Goal: Information Seeking & Learning: Learn about a topic

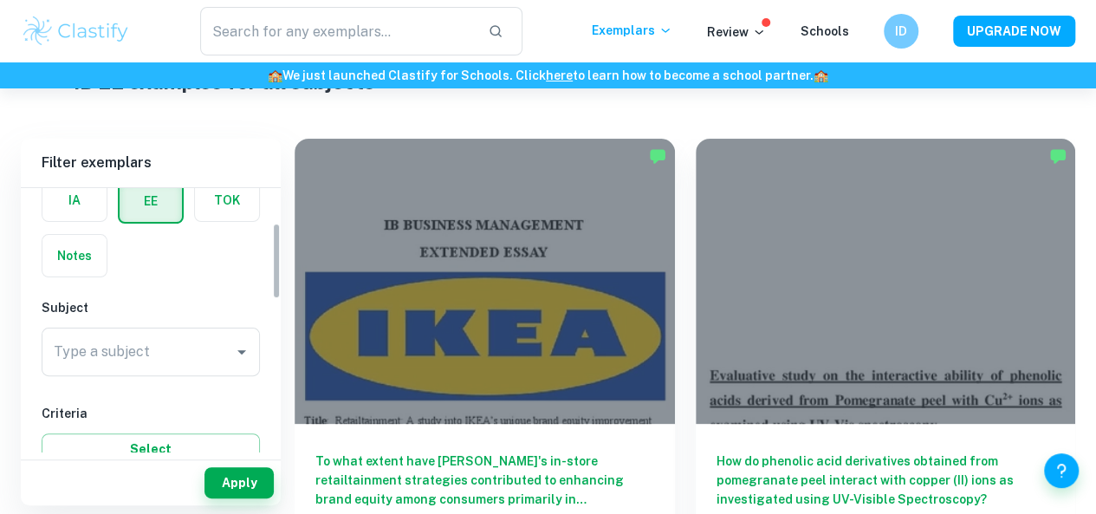
scroll to position [85, 0]
click at [196, 352] on input "Type a subject" at bounding box center [137, 356] width 177 height 33
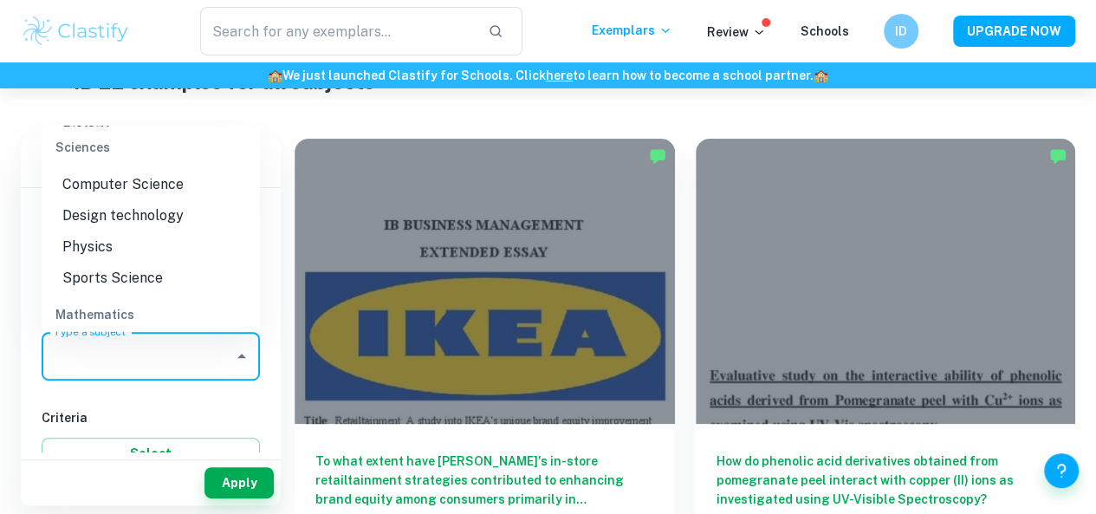
scroll to position [1953, 0]
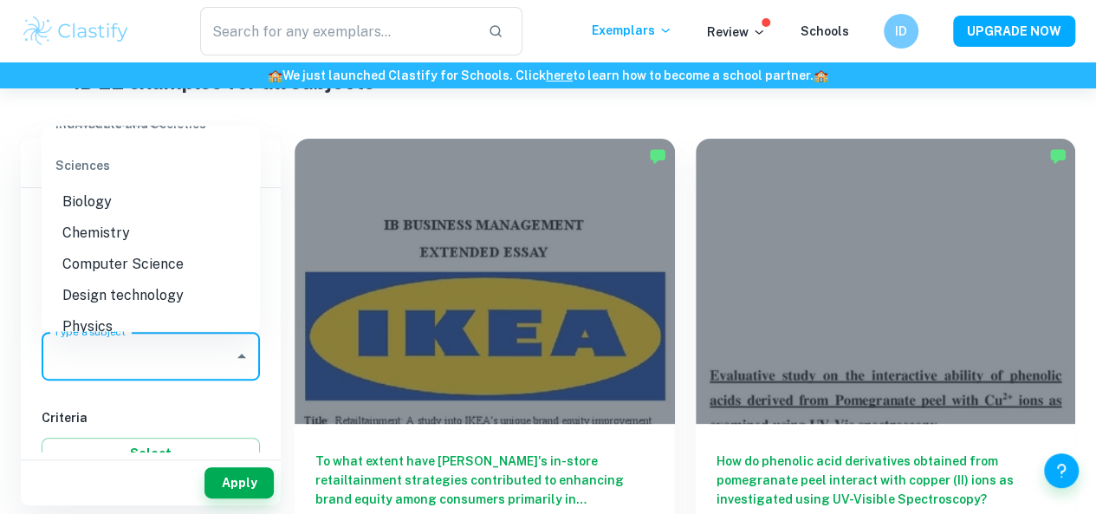
click at [140, 217] on li "Biology" at bounding box center [151, 200] width 218 height 31
type input "Biology"
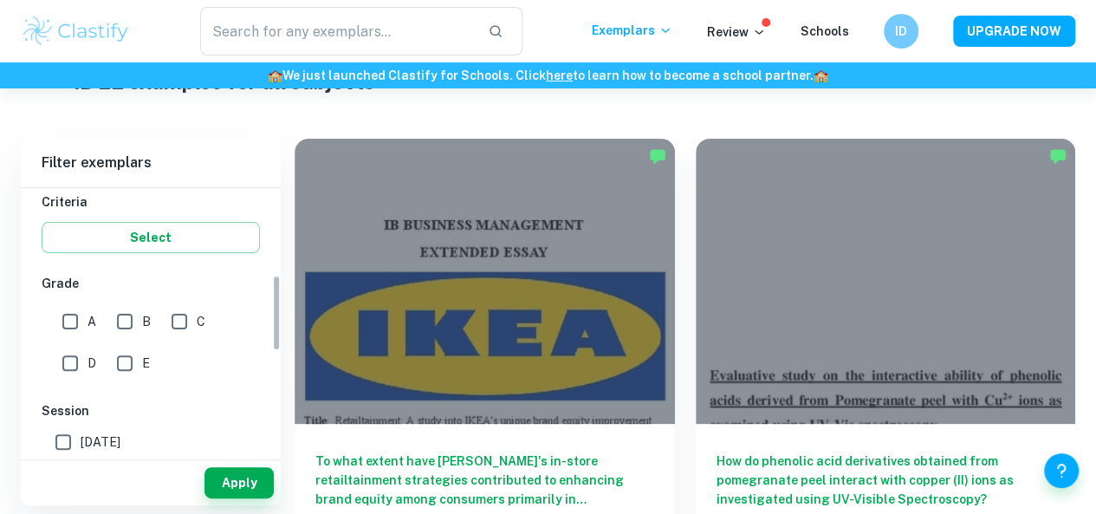
scroll to position [307, 0]
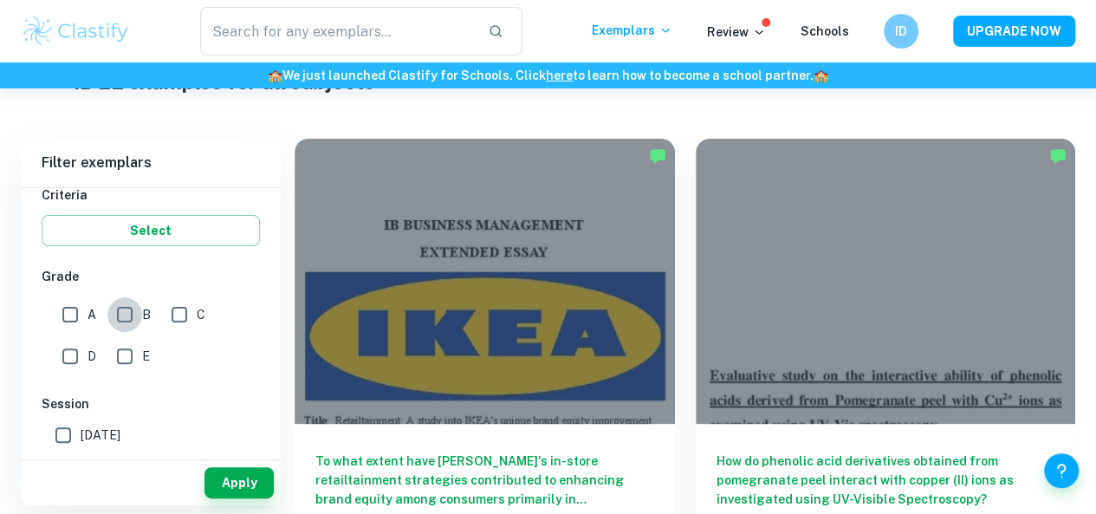
click at [128, 299] on input "B" at bounding box center [124, 314] width 35 height 35
checkbox input "true"
click at [65, 309] on input "A" at bounding box center [70, 314] width 35 height 35
checkbox input "true"
click at [220, 481] on button "Apply" at bounding box center [238, 482] width 69 height 31
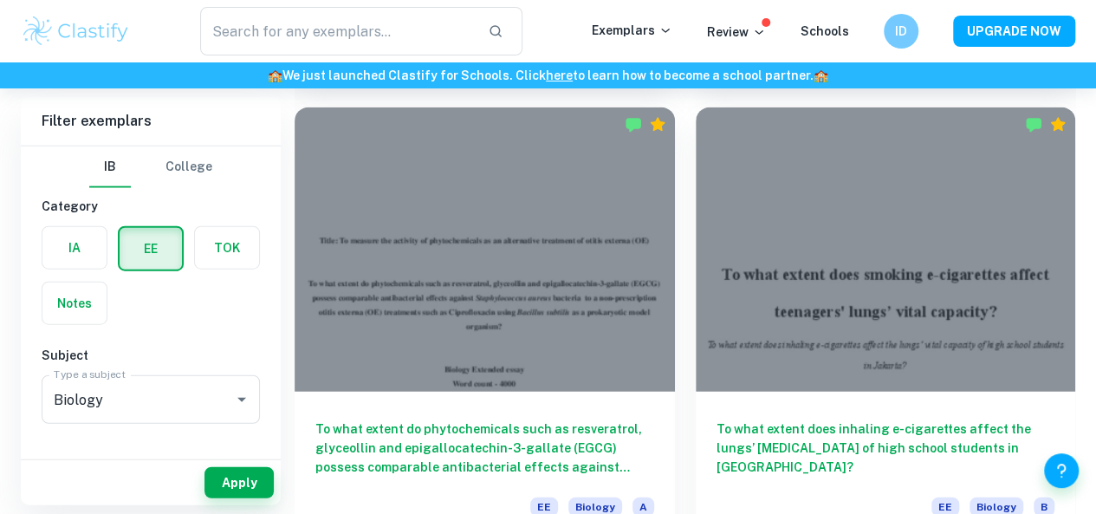
scroll to position [1954, 0]
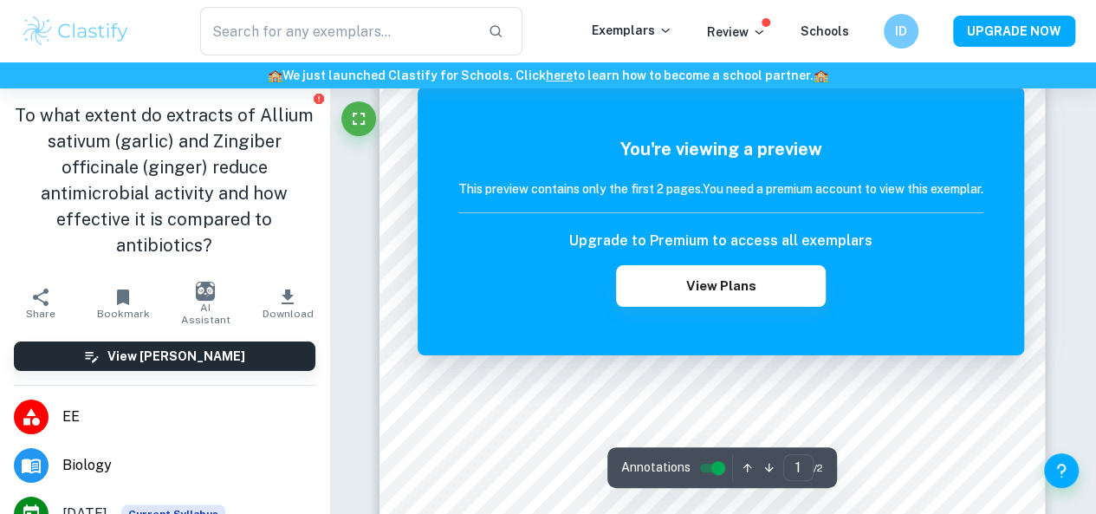
scroll to position [12, 0]
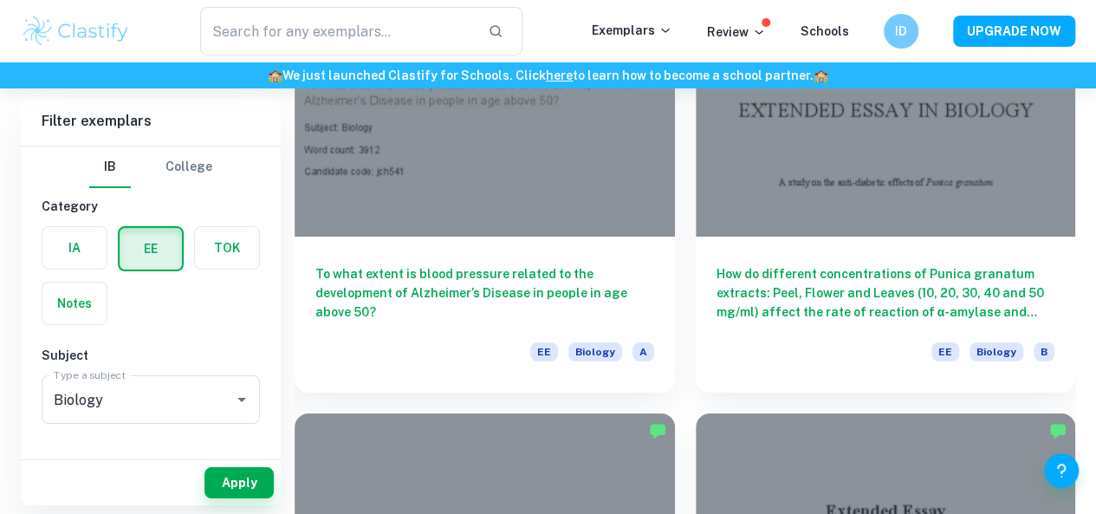
scroll to position [3027, 0]
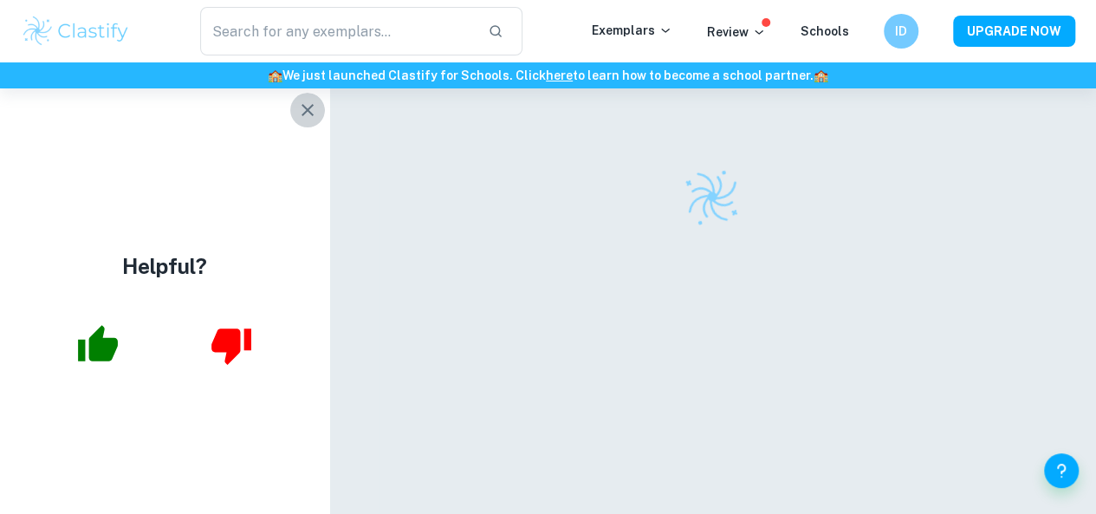
click at [298, 114] on icon "button" at bounding box center [307, 110] width 21 height 21
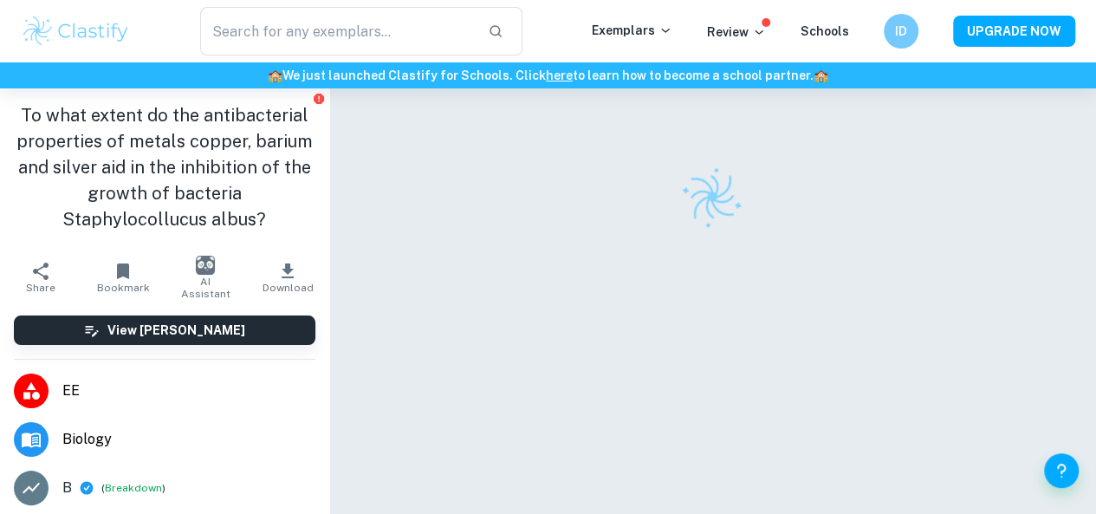
scroll to position [23, 0]
click at [986, 433] on div at bounding box center [711, 307] width 665 height 482
click at [1013, 404] on div at bounding box center [711, 307] width 665 height 482
click at [1019, 398] on div at bounding box center [711, 307] width 665 height 482
click at [933, 205] on div at bounding box center [711, 307] width 665 height 482
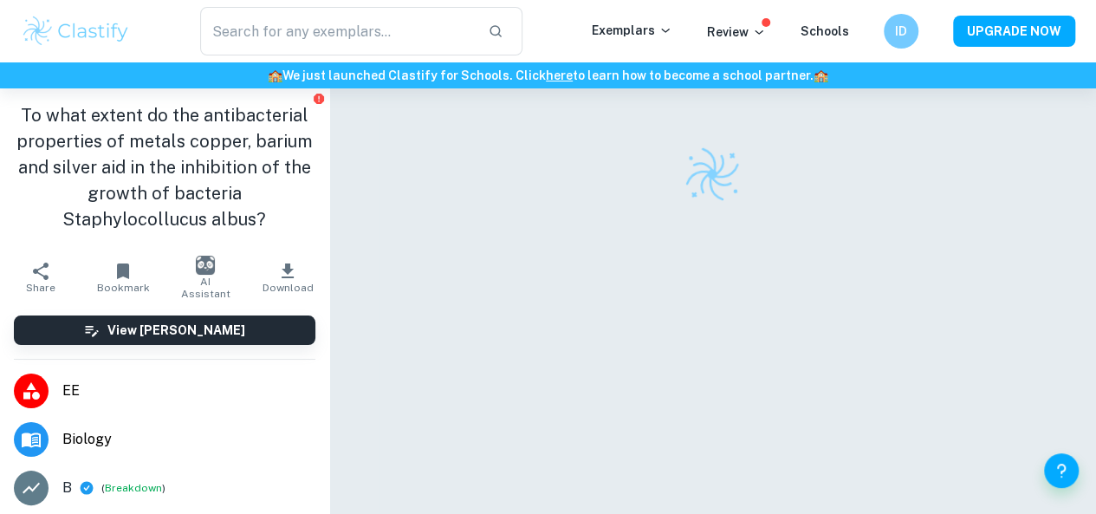
click at [957, 197] on div at bounding box center [711, 174] width 665 height 61
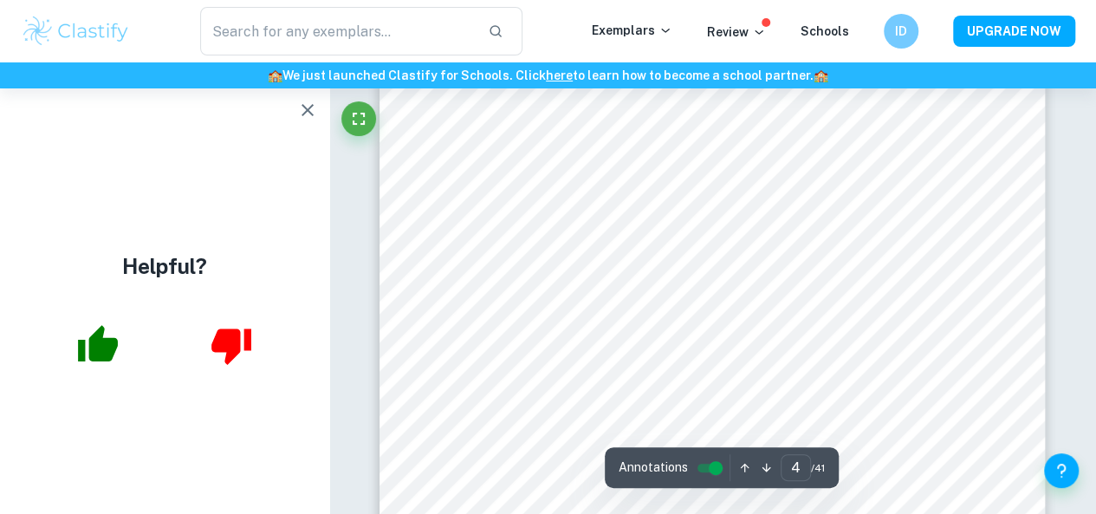
scroll to position [3486, 0]
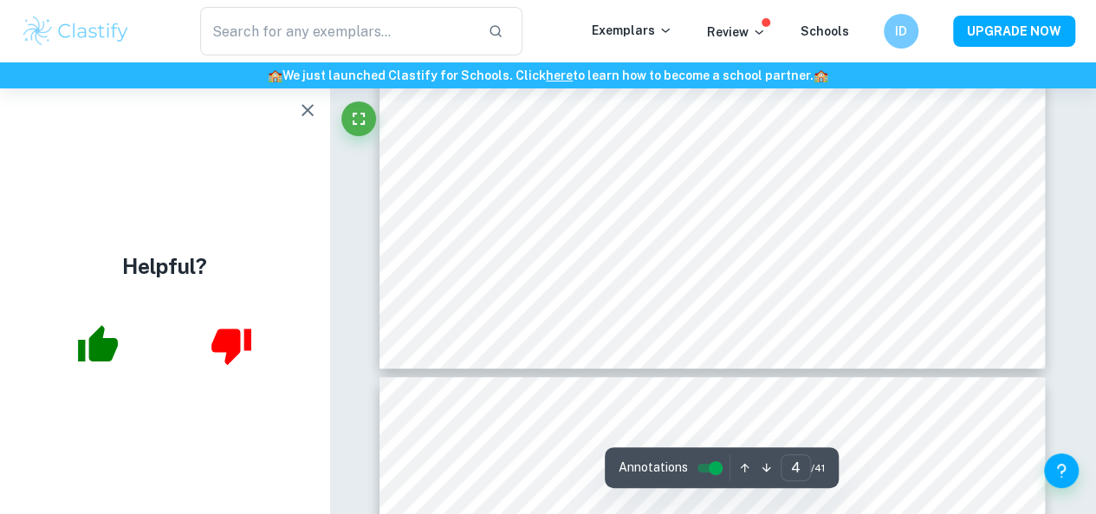
type input "5"
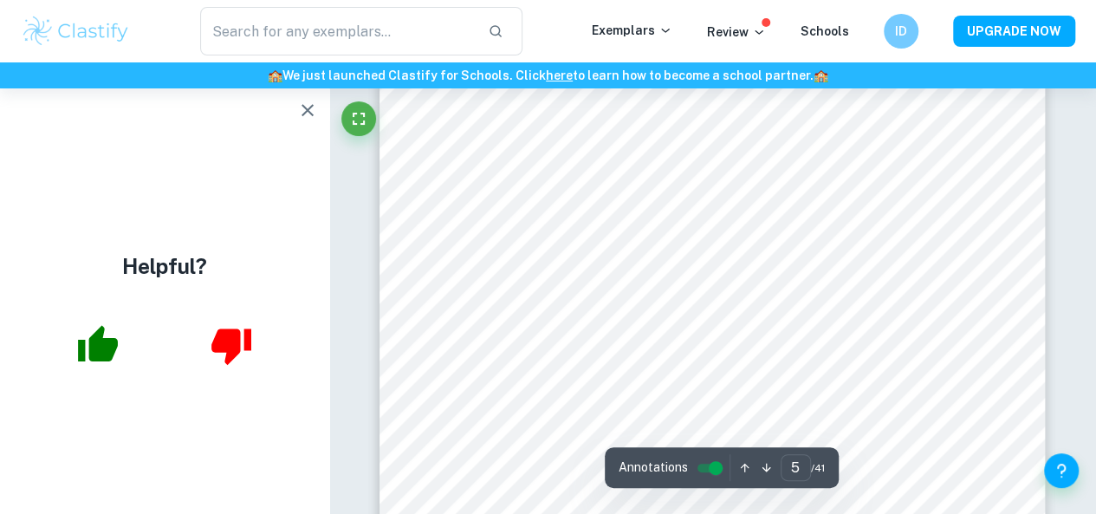
scroll to position [4103, 0]
click at [1001, 48] on div "​ Exemplars Review Schools ID UPGRADE NOW" at bounding box center [548, 31] width 1096 height 49
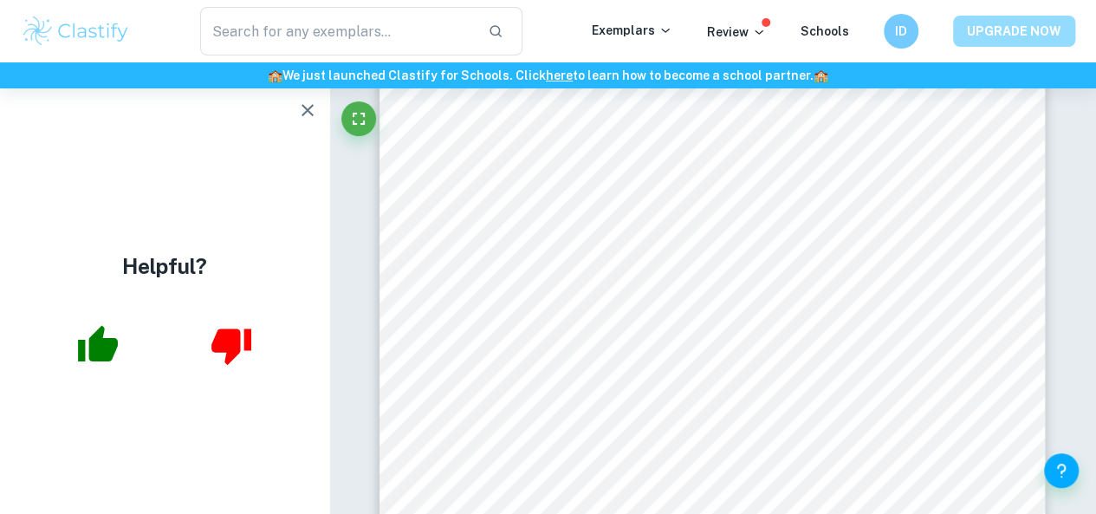
click at [978, 29] on button "UPGRADE NOW" at bounding box center [1014, 31] width 122 height 31
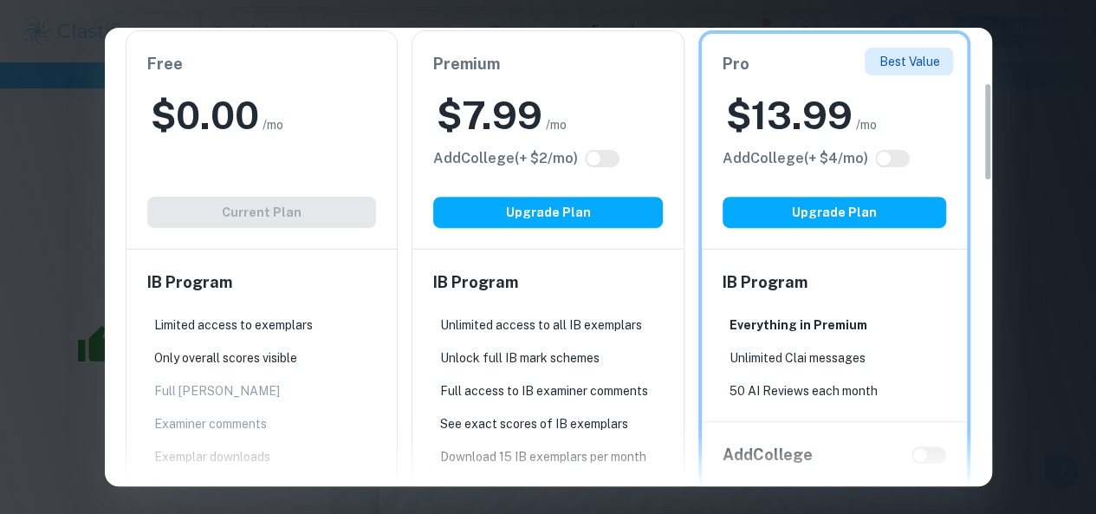
scroll to position [256, 0]
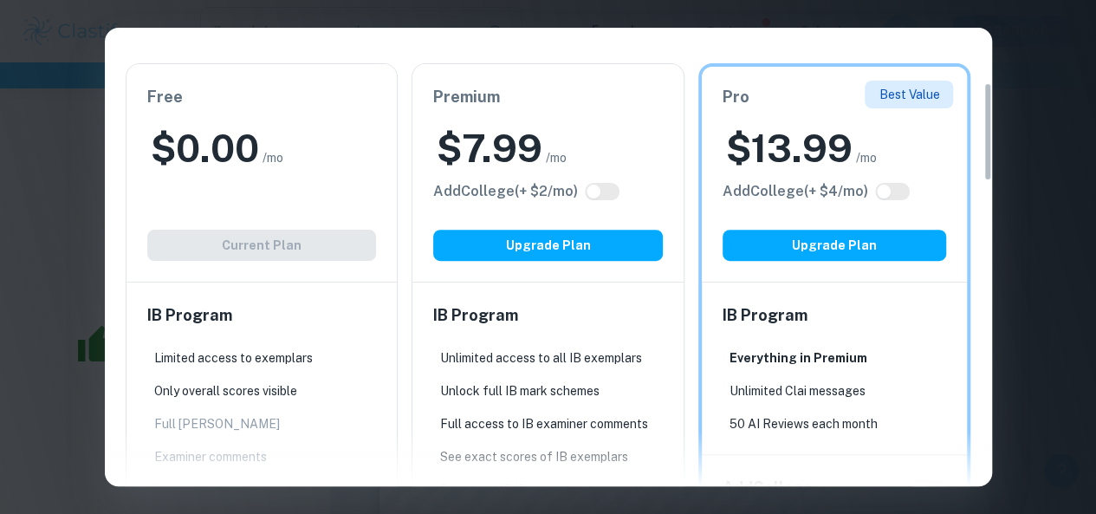
click at [1034, 223] on div "Easily Ace Your IB Coursework & Crush College Essays. Get Clastify Premium Get …" at bounding box center [548, 257] width 1096 height 514
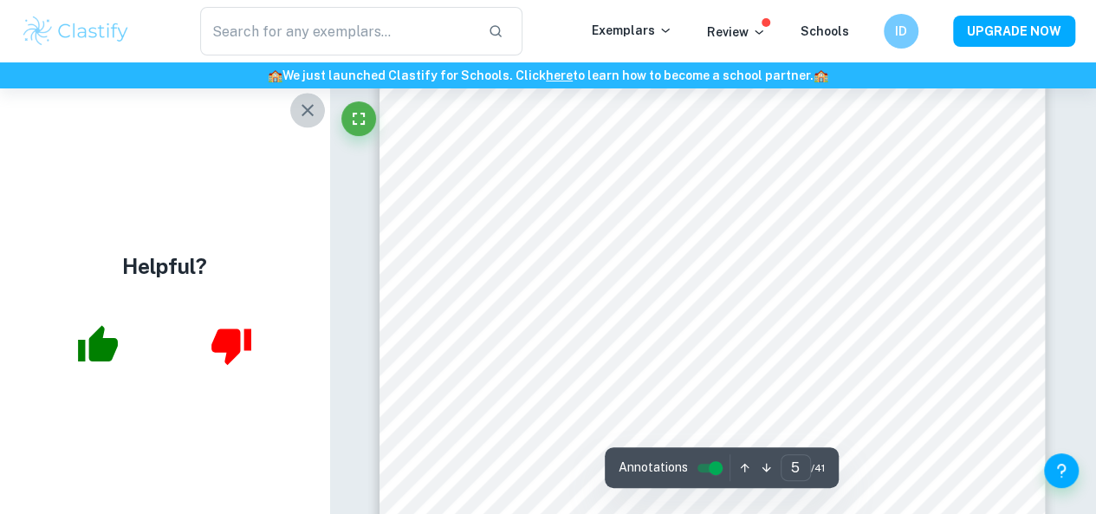
click at [308, 99] on button "button" at bounding box center [307, 110] width 35 height 35
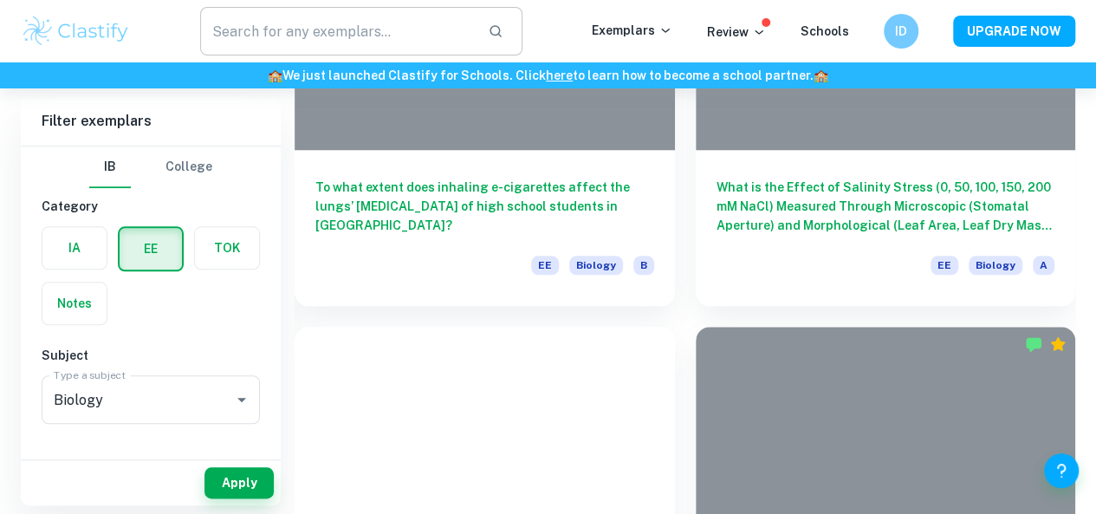
scroll to position [4087, 0]
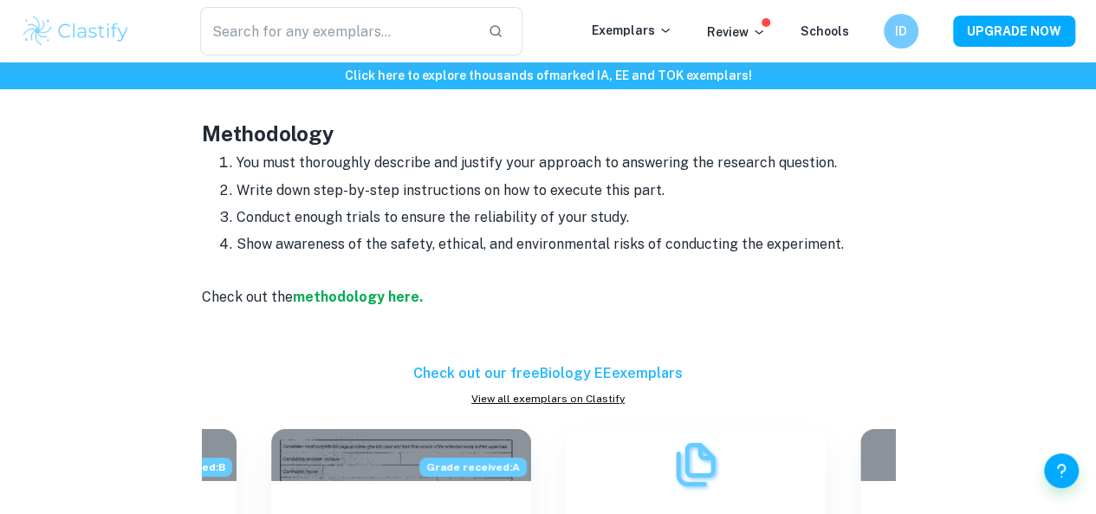
scroll to position [2683, 0]
